Goal: Task Accomplishment & Management: Manage account settings

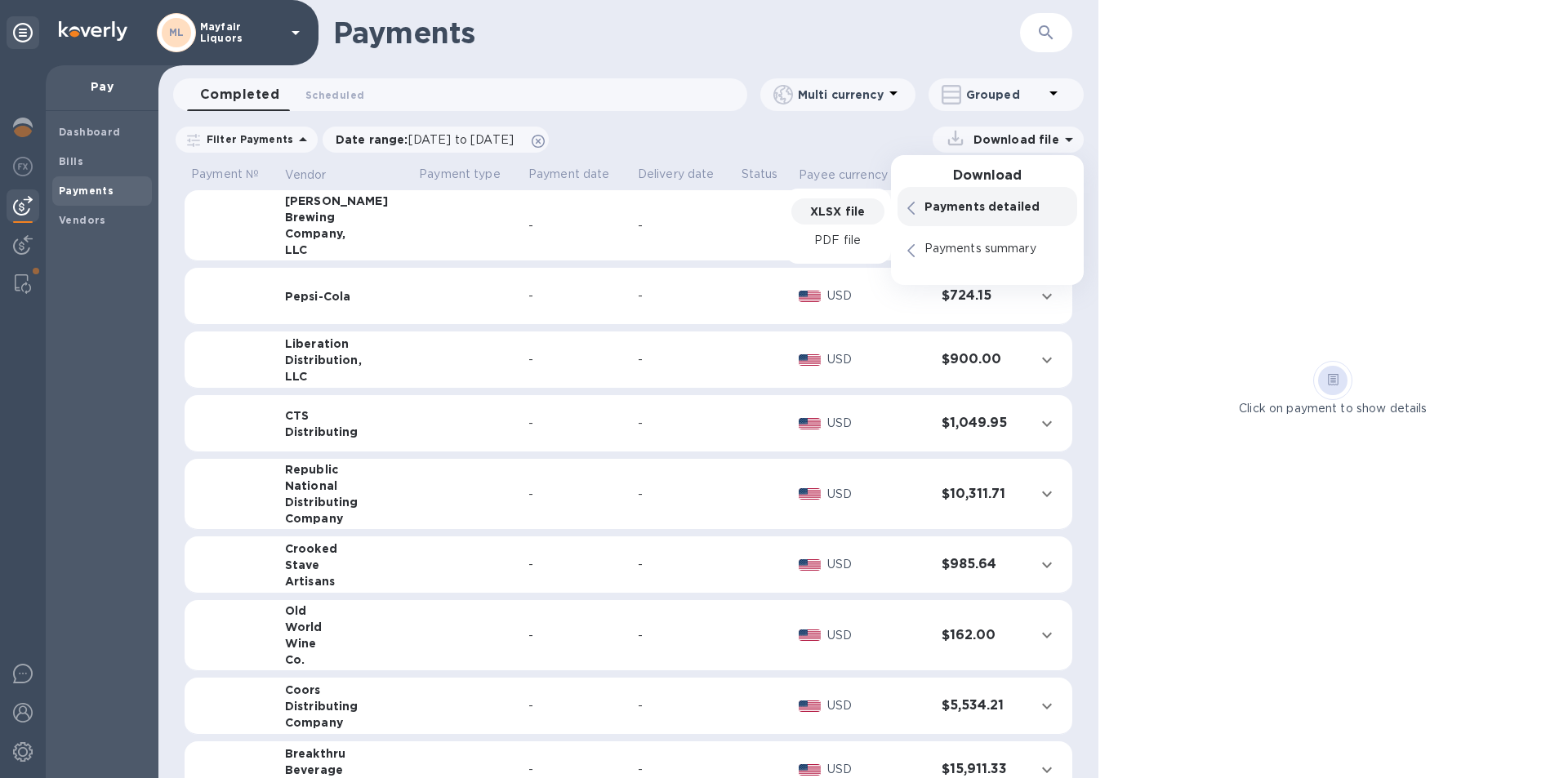
click at [93, 191] on b "Payments" at bounding box center [86, 190] width 55 height 12
click at [1065, 28] on button "button" at bounding box center [1046, 32] width 39 height 39
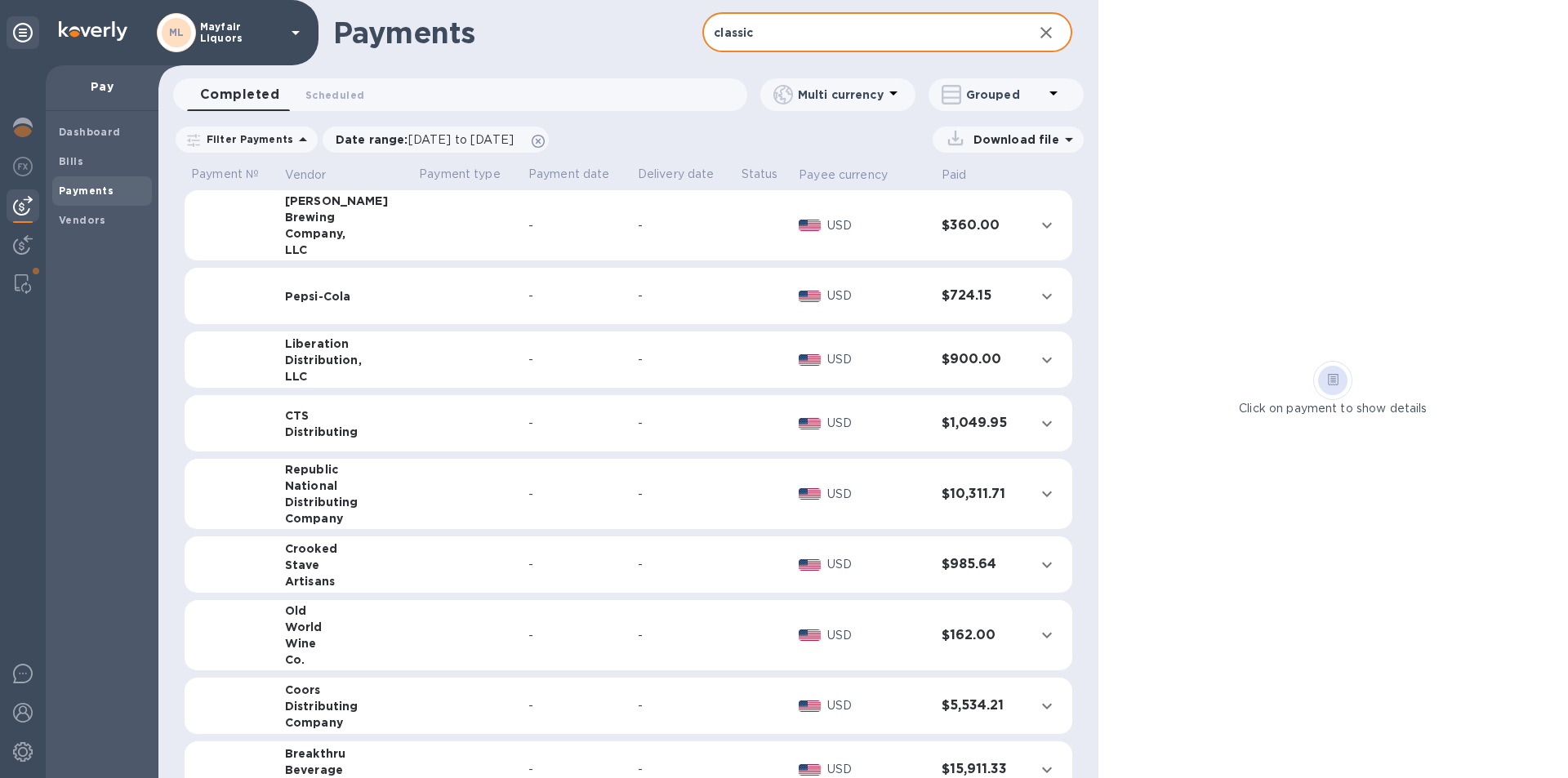
type input "classic"
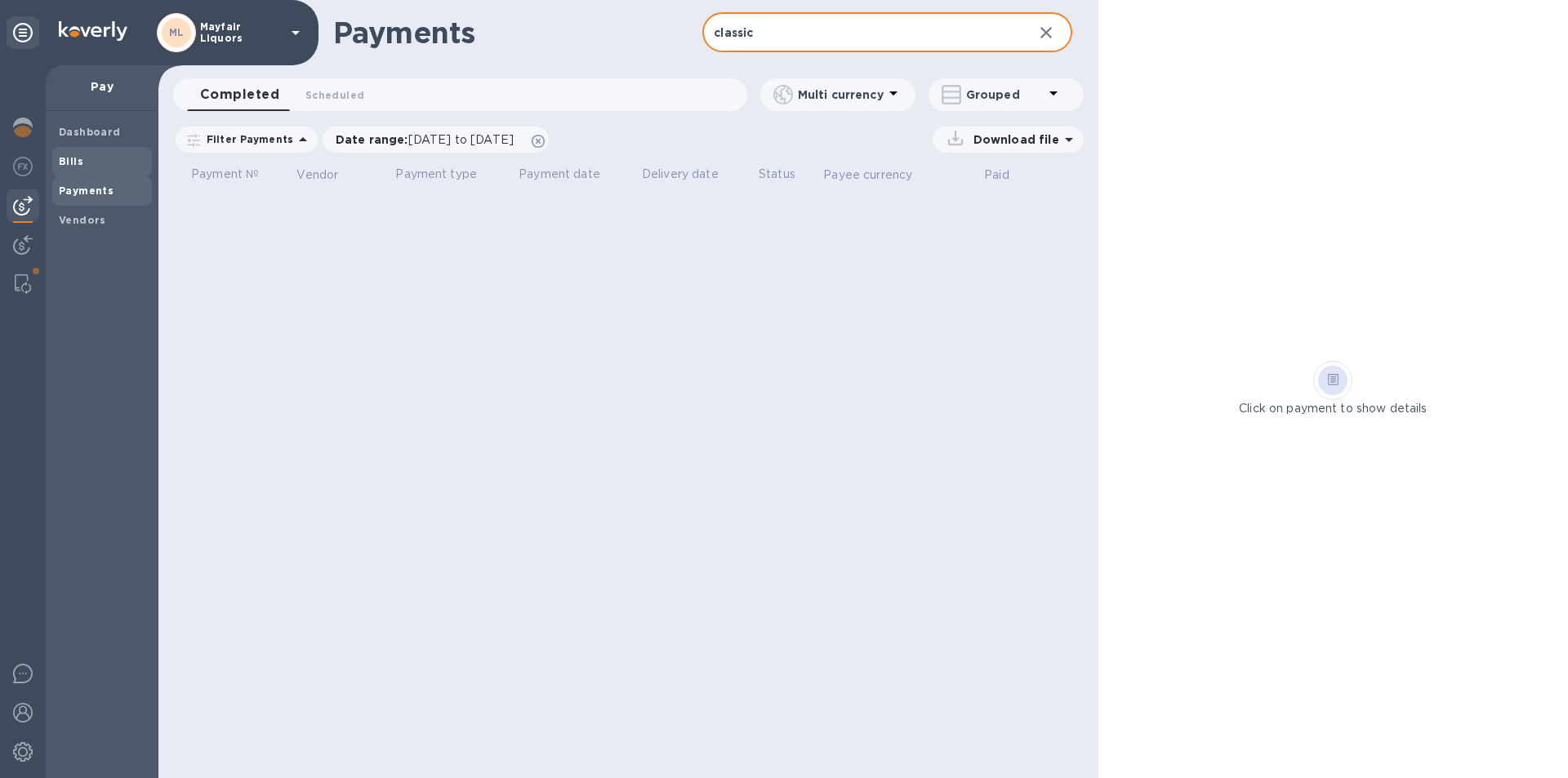
click at [78, 170] on div "Bills" at bounding box center [102, 161] width 100 height 29
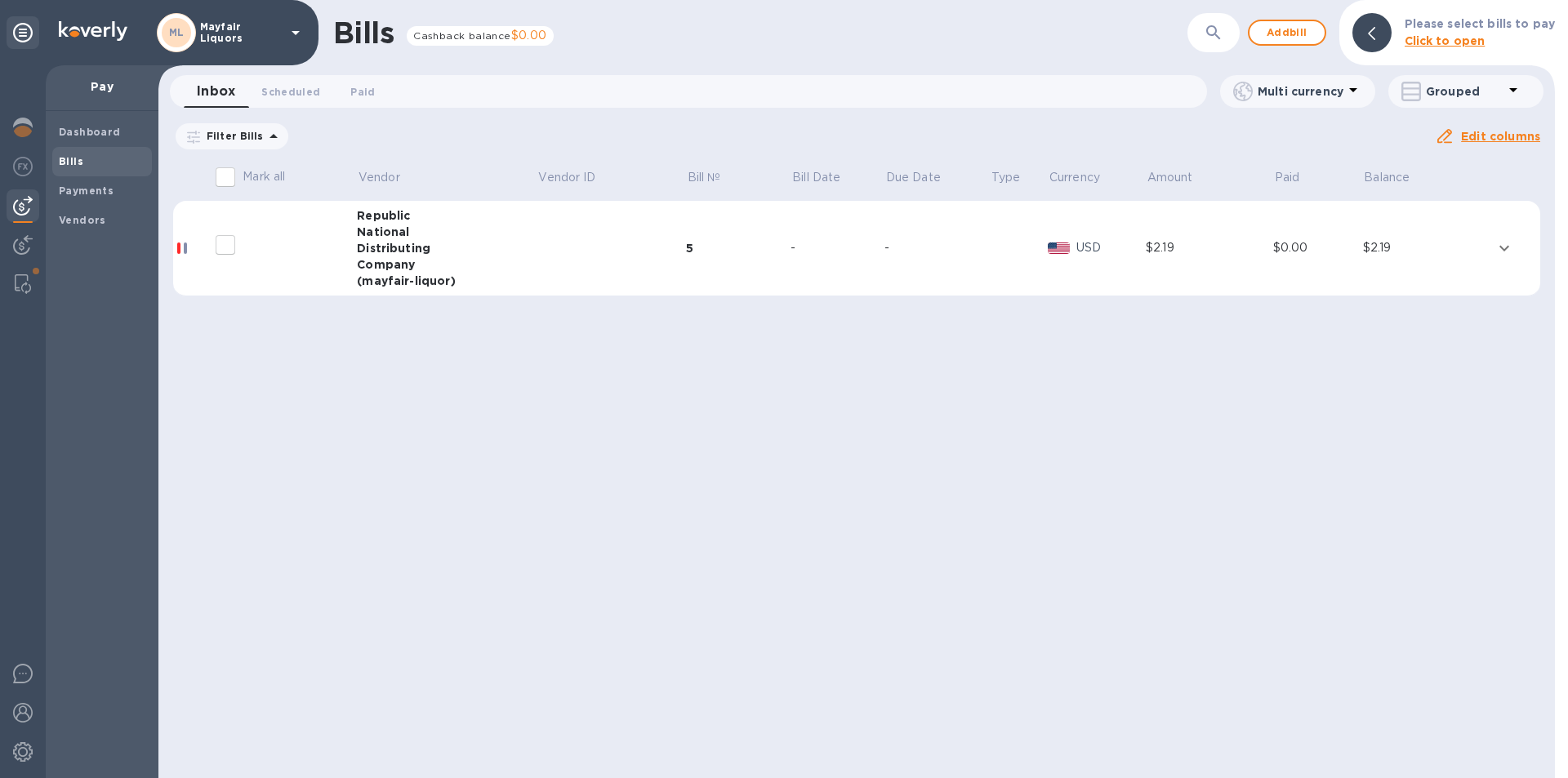
click at [1217, 37] on icon "button" at bounding box center [1213, 32] width 19 height 19
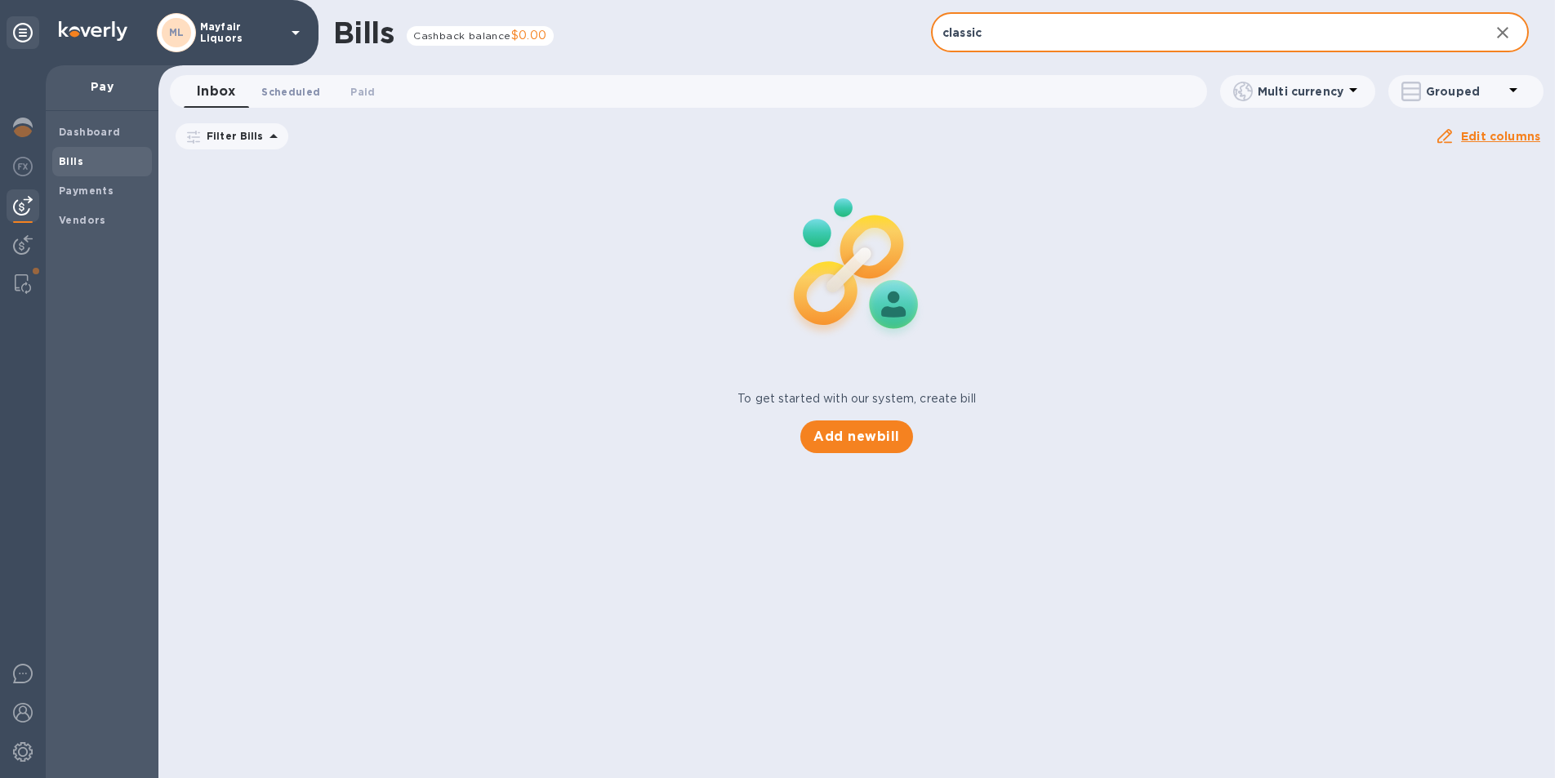
type input "classic"
click at [288, 84] on span "Scheduled 0" at bounding box center [291, 92] width 59 height 17
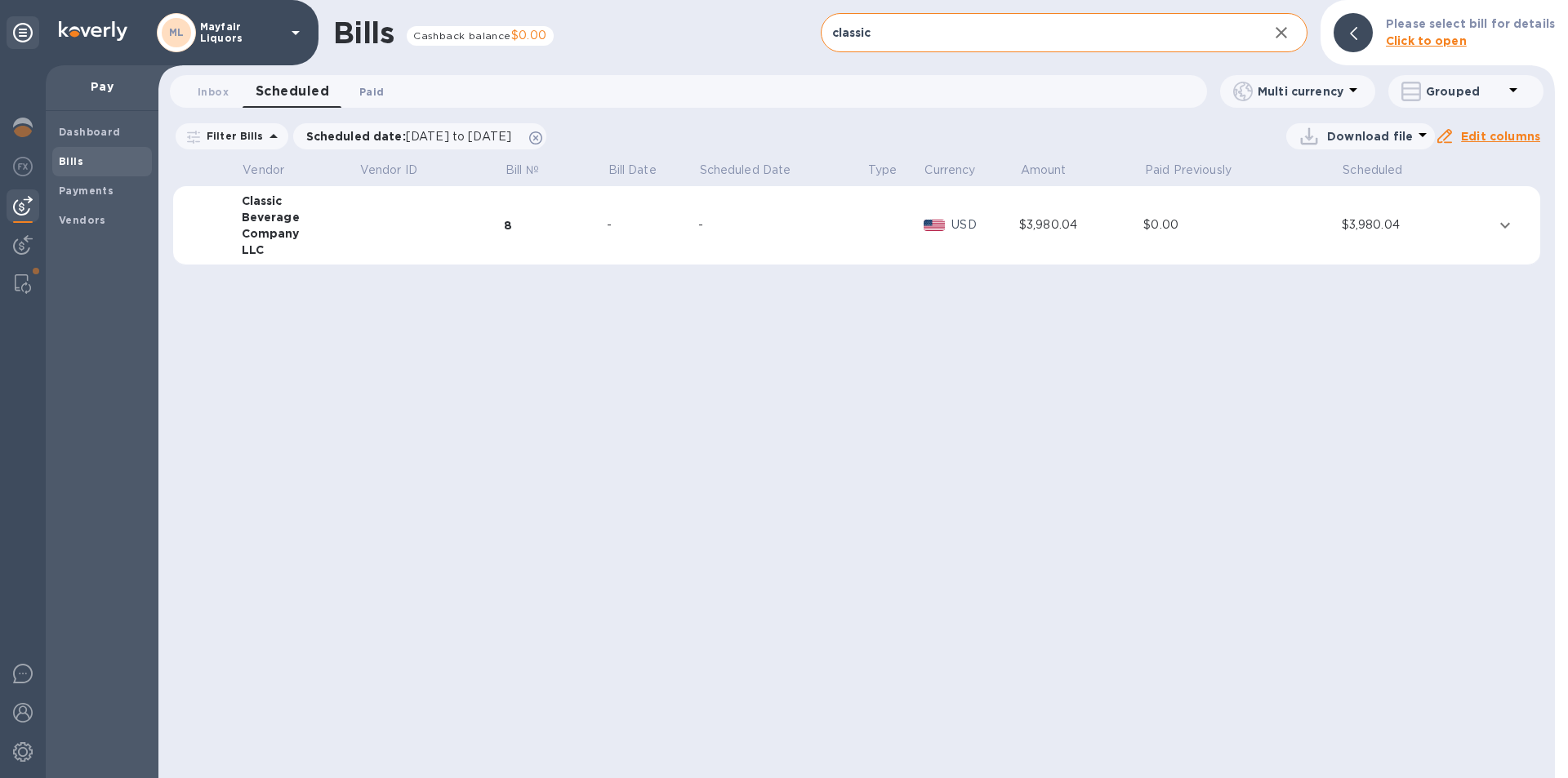
click at [373, 92] on span "Paid 0" at bounding box center [371, 92] width 25 height 17
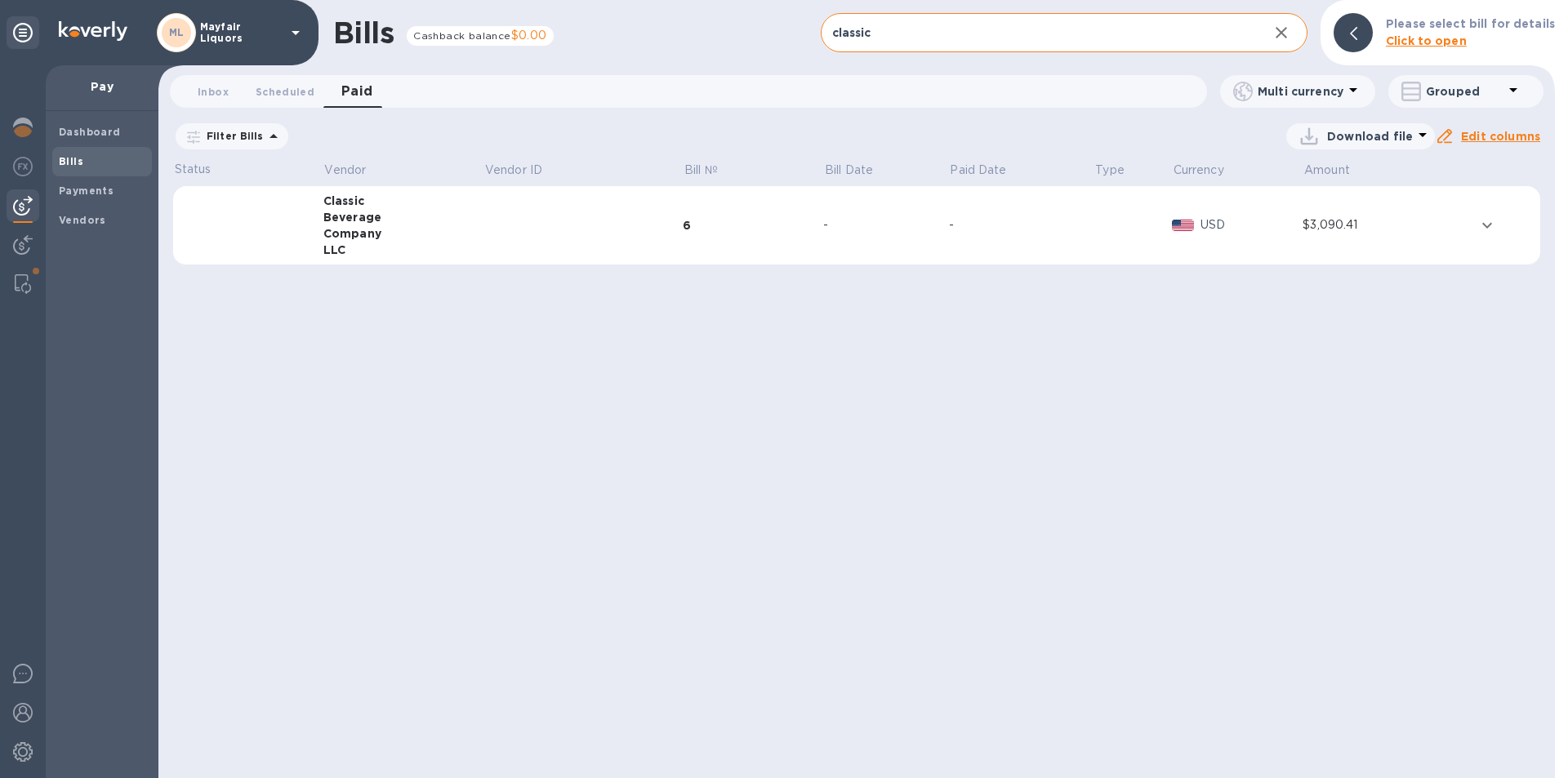
click at [423, 229] on div "Company" at bounding box center [404, 234] width 161 height 16
